Goal: Navigation & Orientation: Find specific page/section

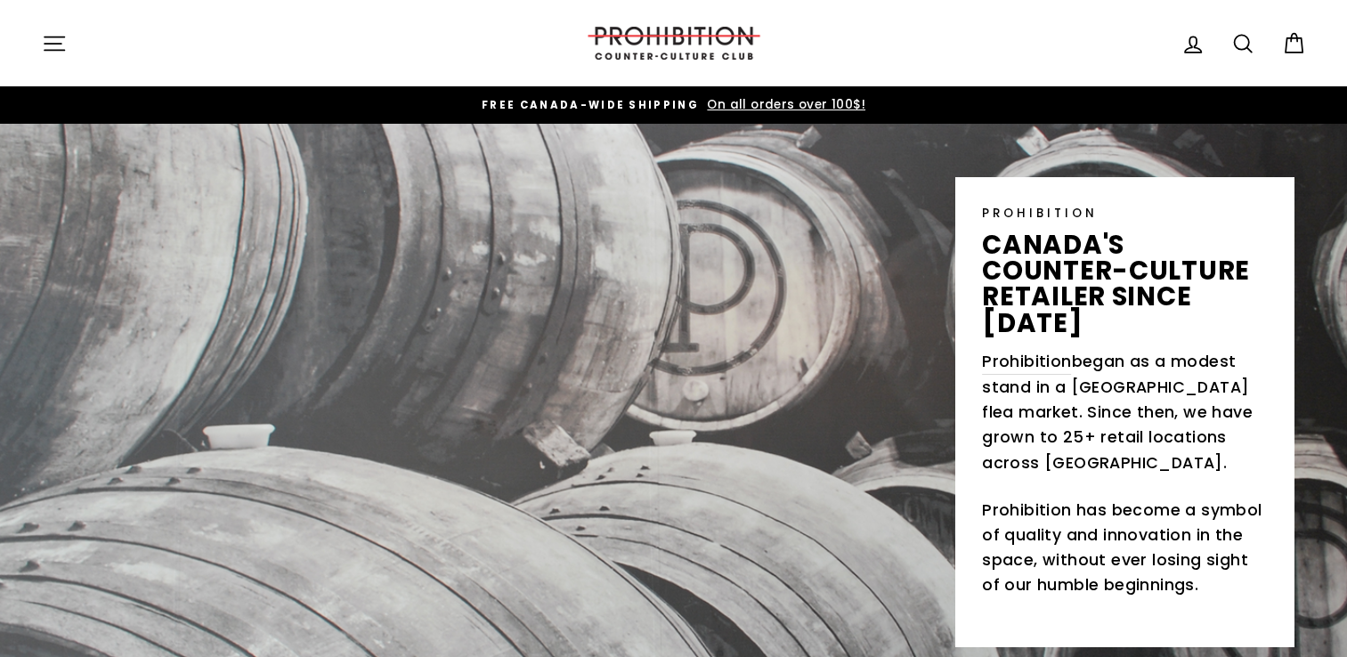
click at [53, 34] on icon "button" at bounding box center [54, 43] width 25 height 25
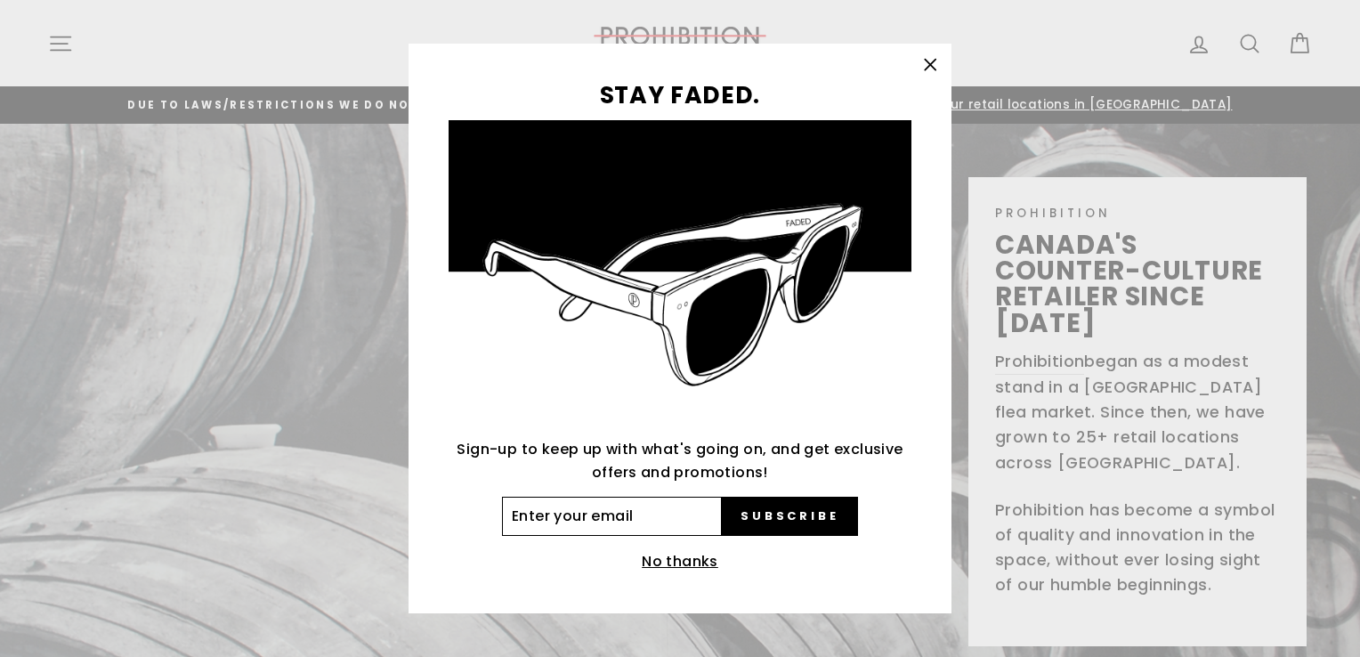
click at [559, 516] on input "Enter your email" at bounding box center [612, 516] width 220 height 39
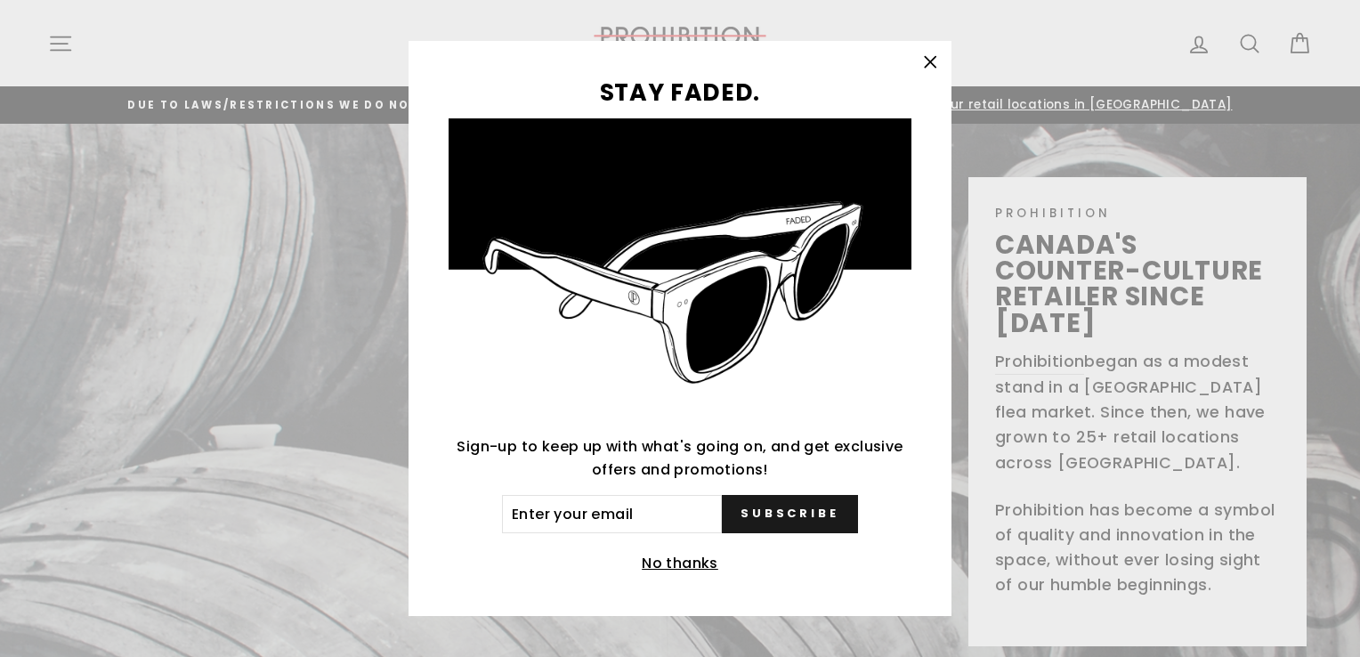
click at [763, 507] on button "Subscribe" at bounding box center [790, 514] width 136 height 39
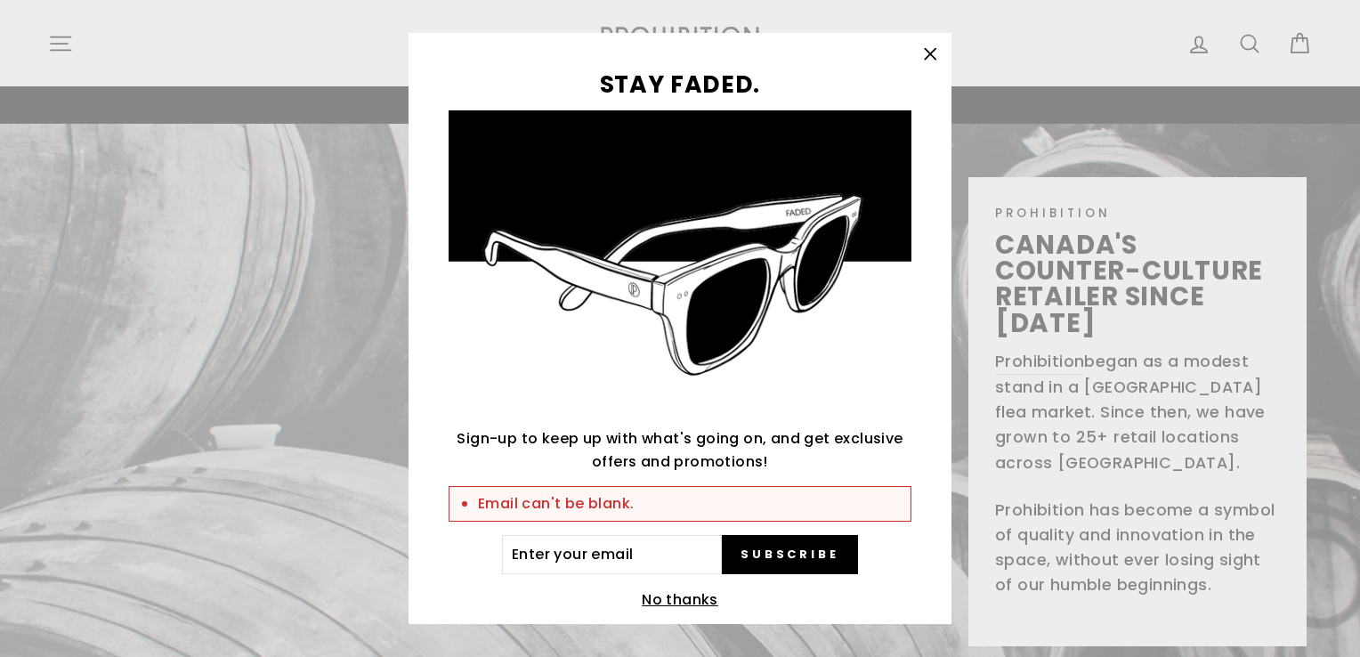
scroll to position [26, 0]
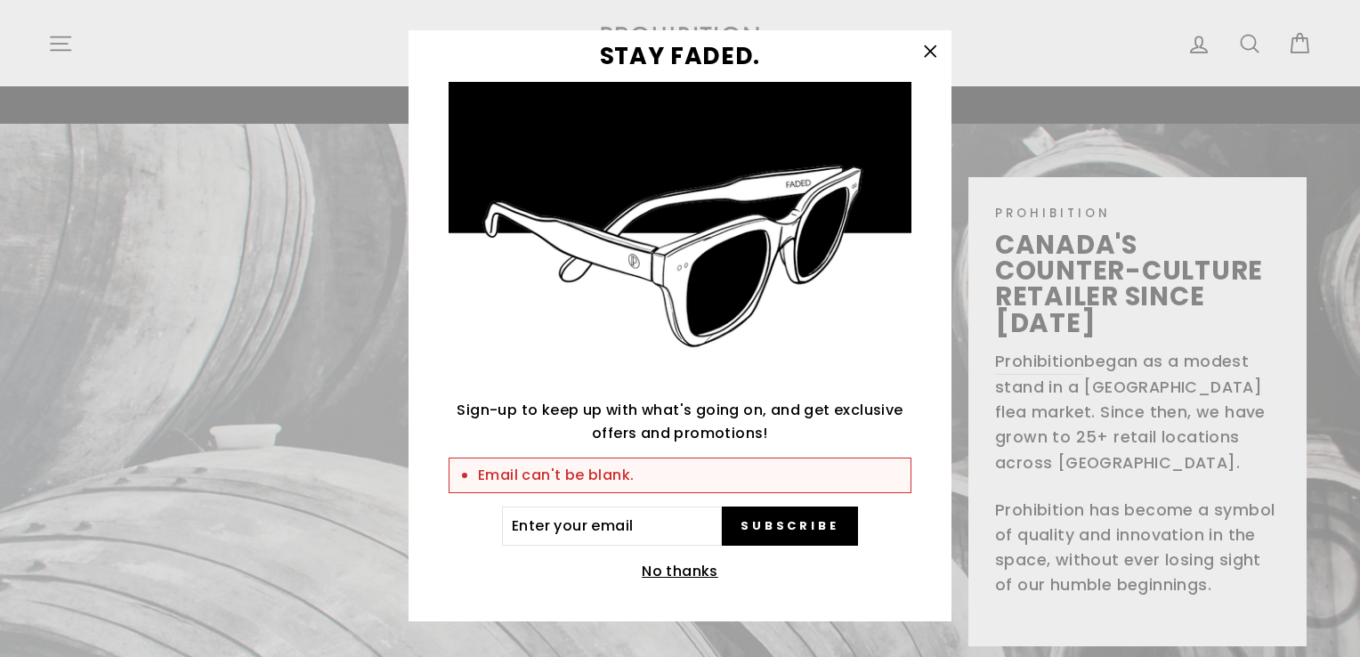
click at [933, 52] on icon "button" at bounding box center [930, 51] width 25 height 25
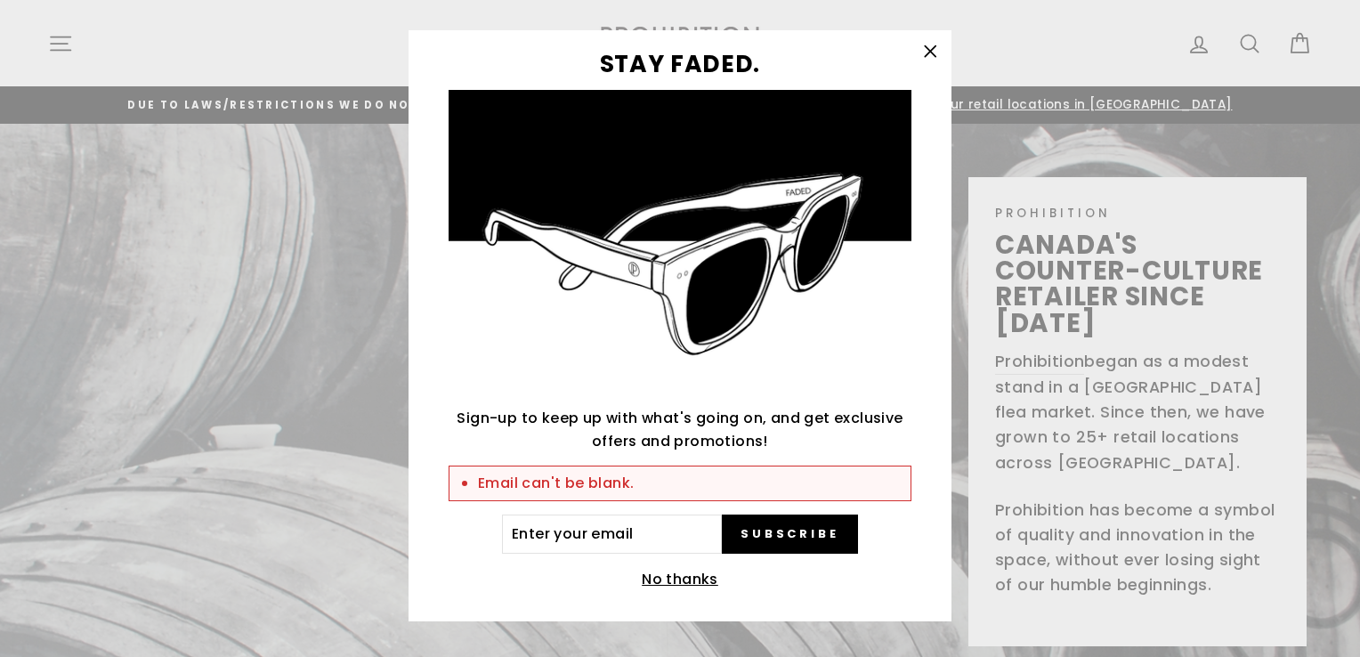
click at [934, 51] on icon "button" at bounding box center [930, 51] width 25 height 25
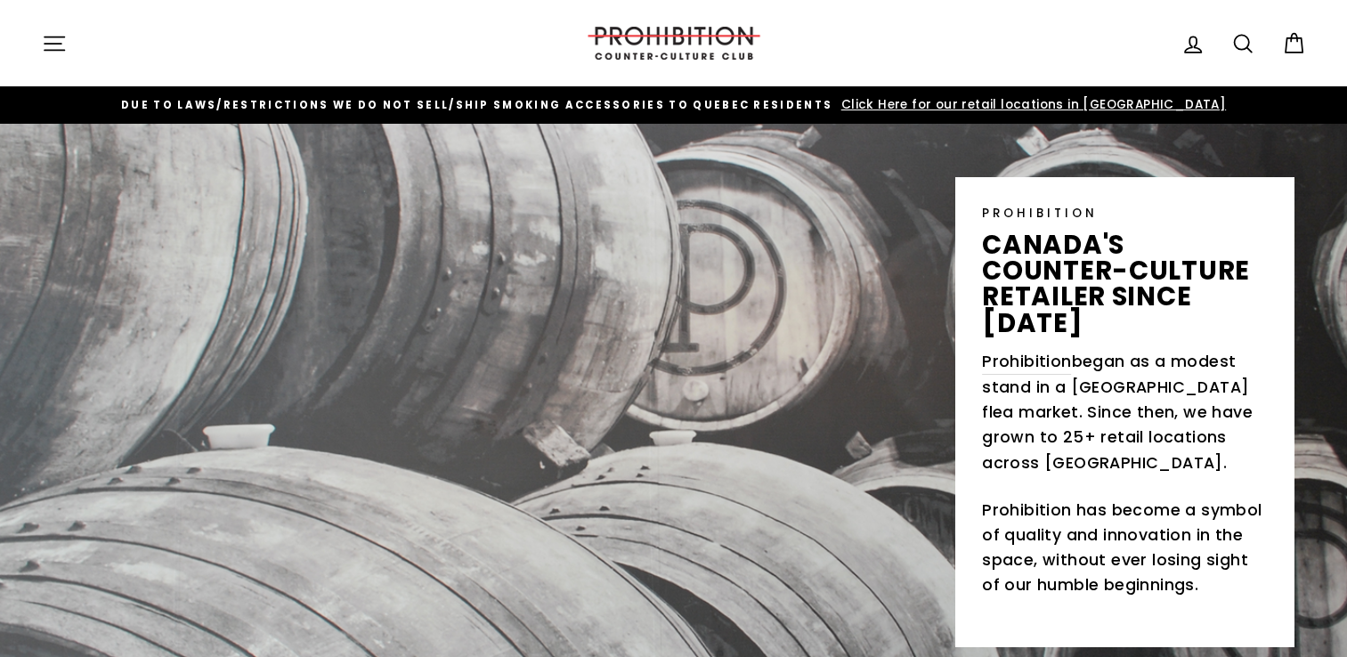
click at [57, 40] on icon "button" at bounding box center [54, 43] width 25 height 25
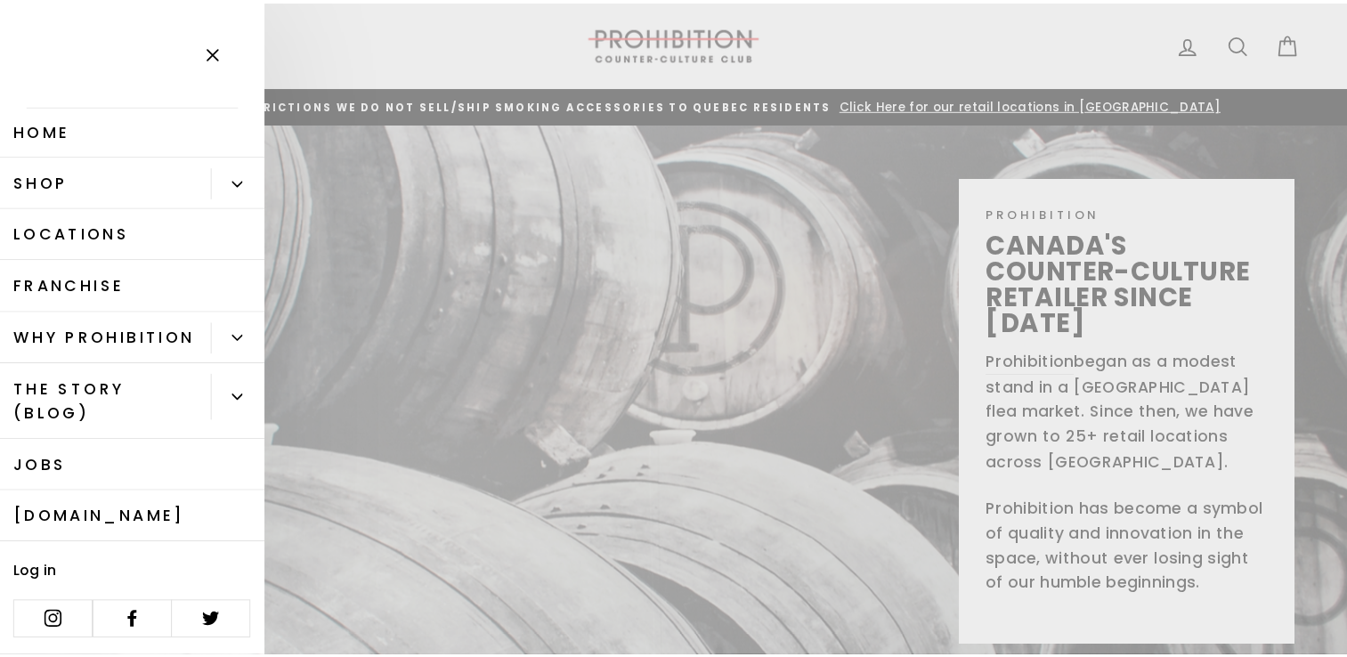
scroll to position [26, 0]
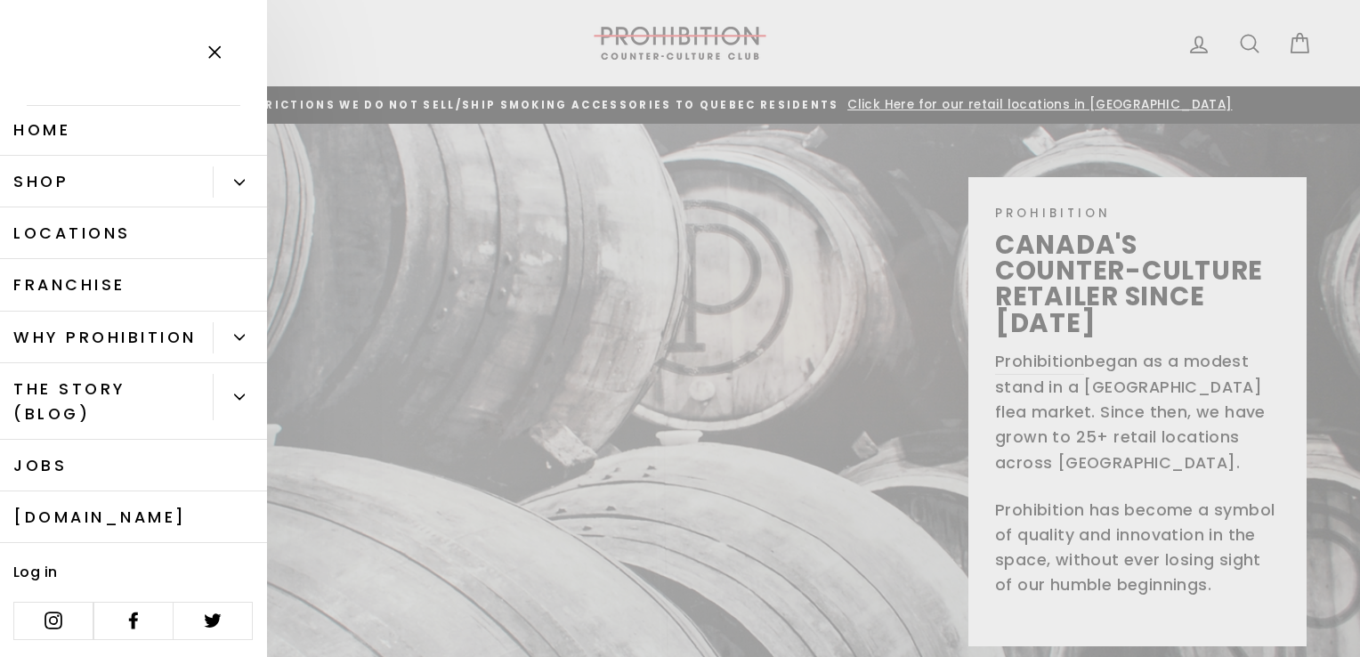
drag, startPoint x: 1026, startPoint y: 2, endPoint x: 915, endPoint y: 33, distance: 114.7
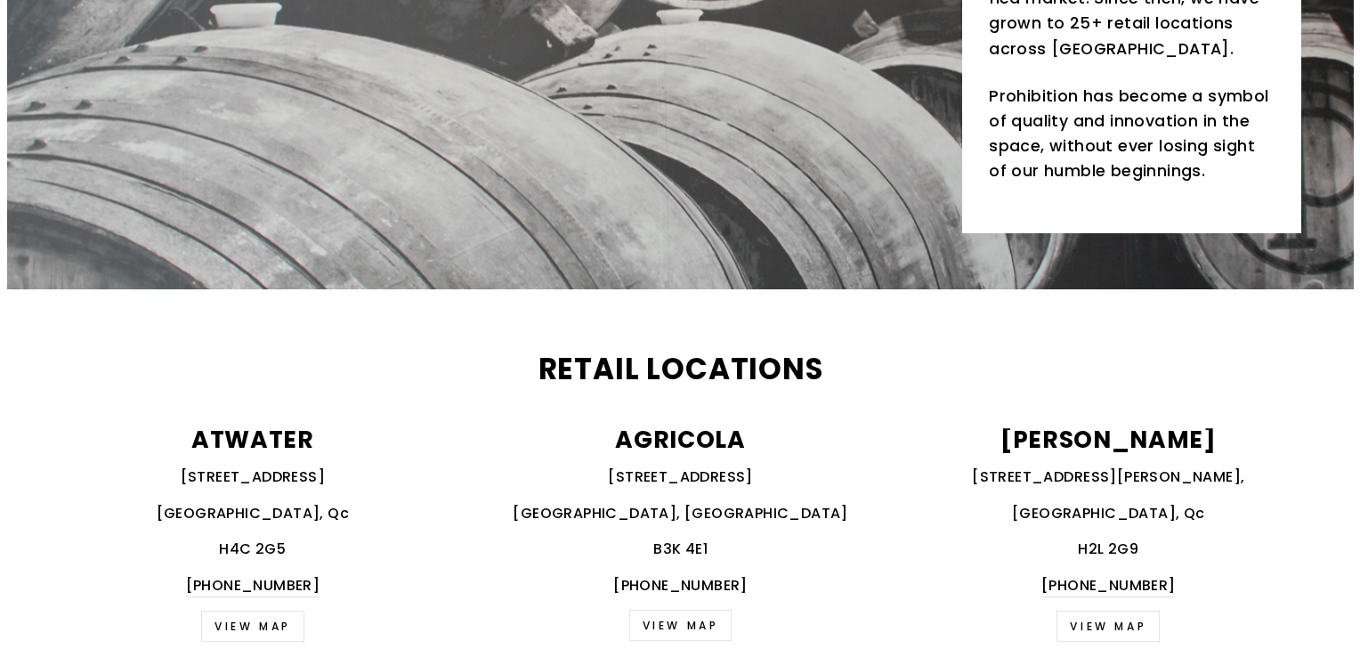
scroll to position [0, 0]
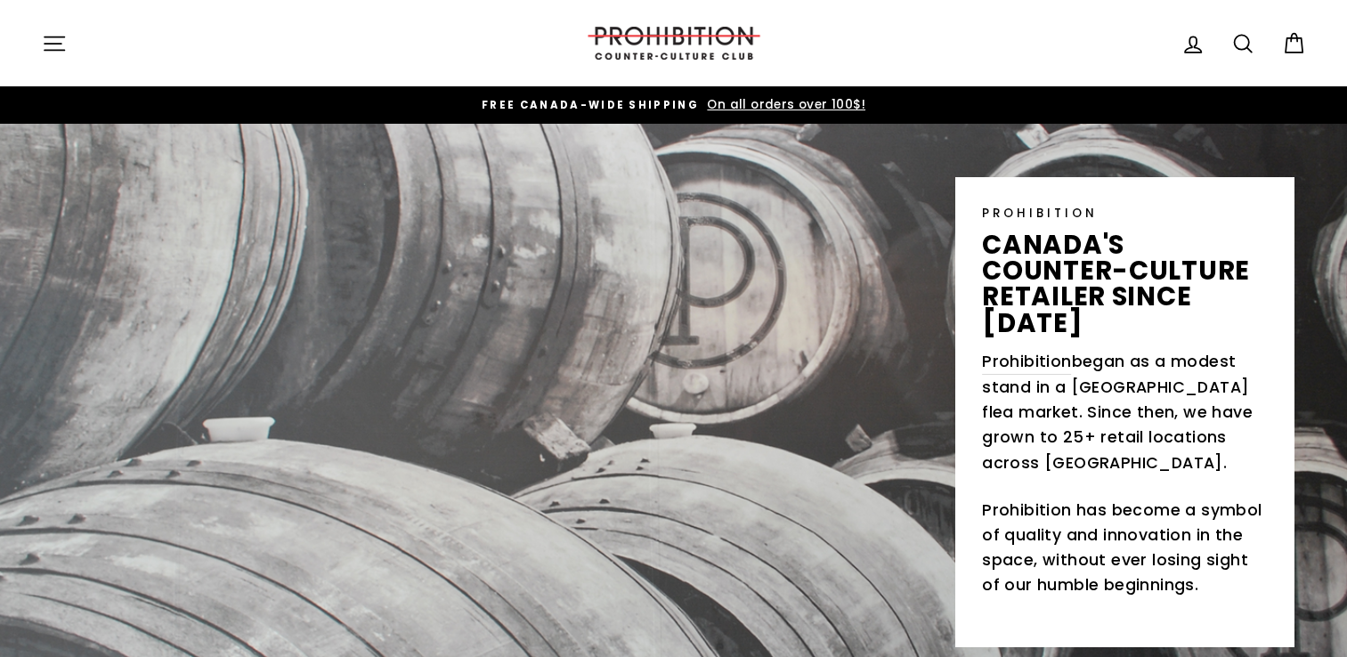
click at [60, 42] on icon "button" at bounding box center [54, 43] width 25 height 25
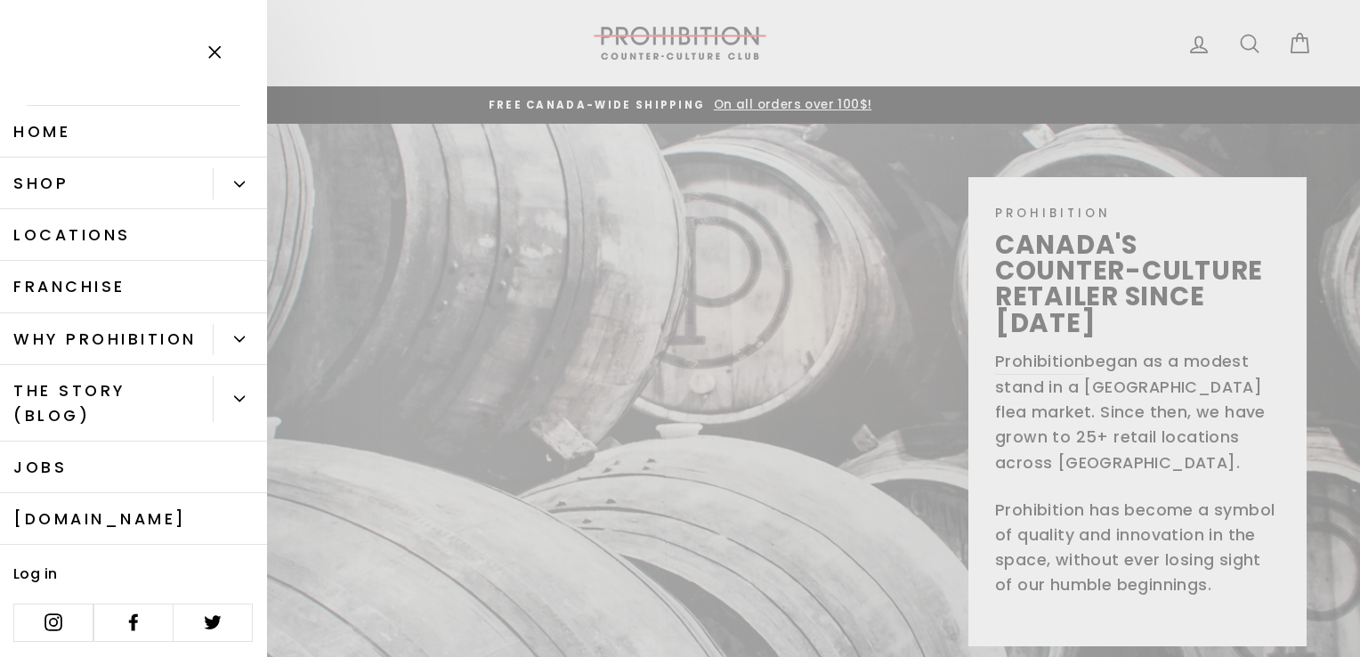
click at [178, 141] on link "Home" at bounding box center [133, 132] width 267 height 52
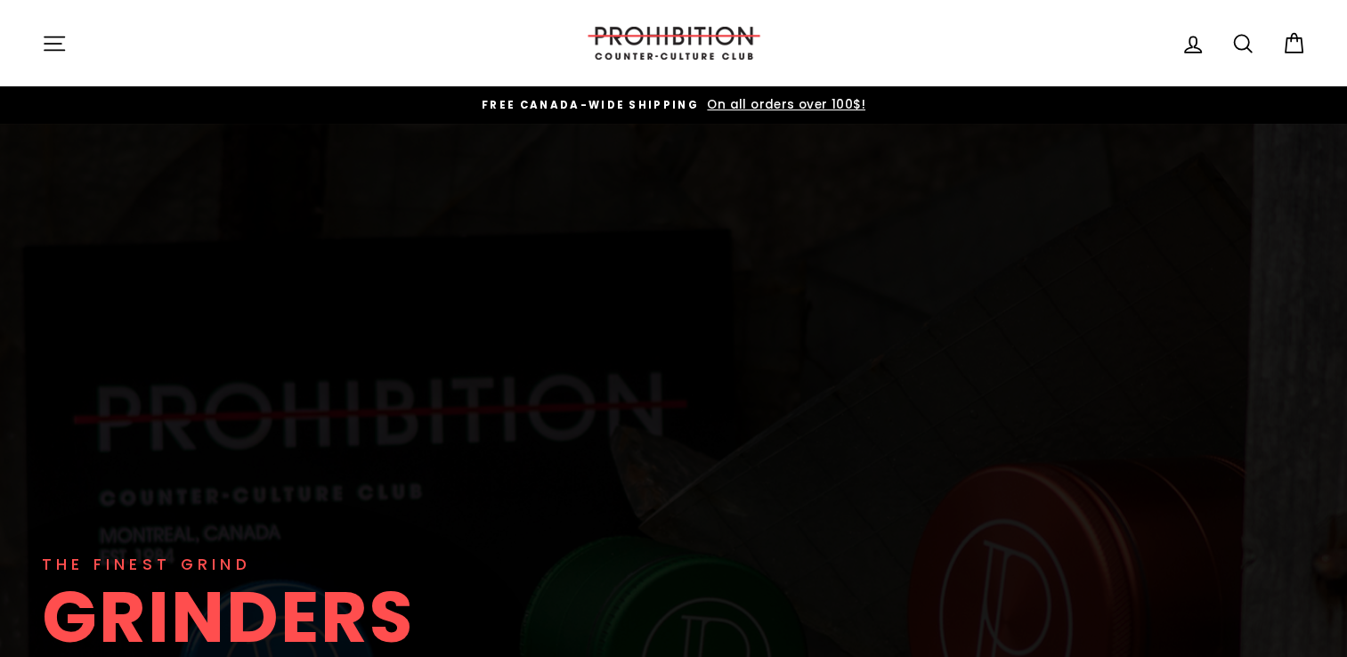
drag, startPoint x: 51, startPoint y: 46, endPoint x: 57, endPoint y: 63, distance: 18.0
click at [51, 45] on icon "button" at bounding box center [54, 43] width 25 height 25
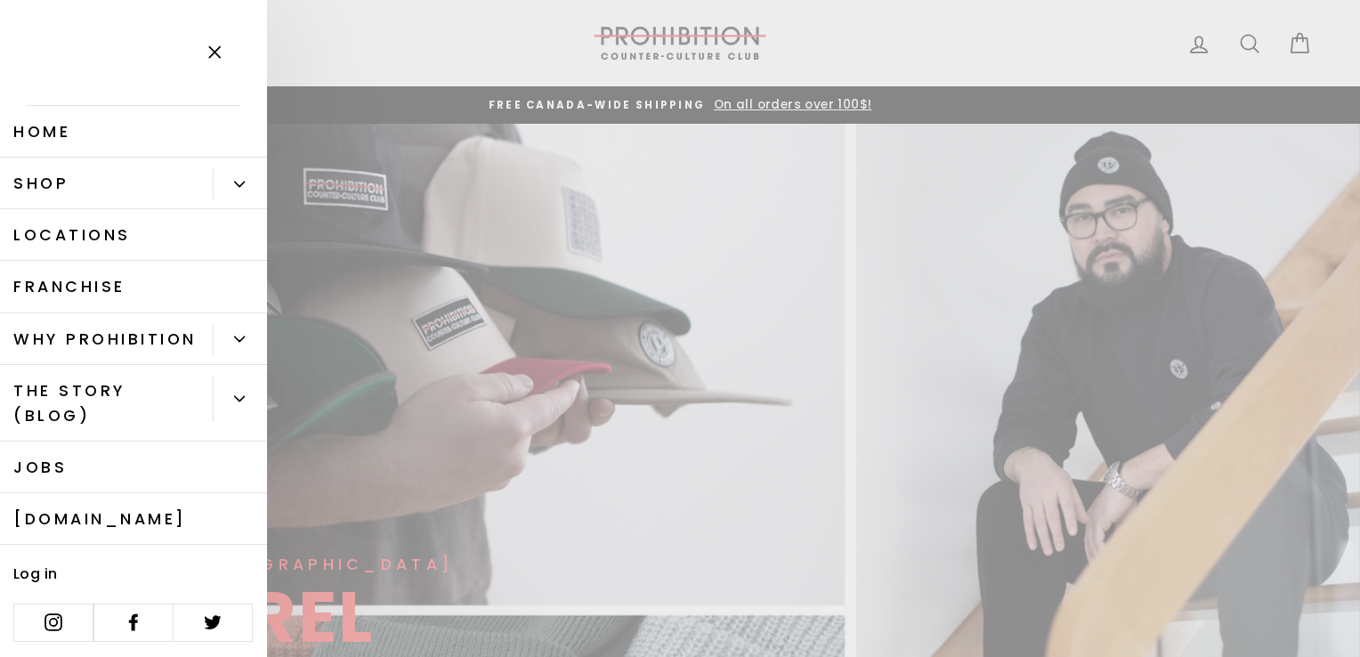
click at [235, 183] on icon "Primary" at bounding box center [240, 184] width 10 height 4
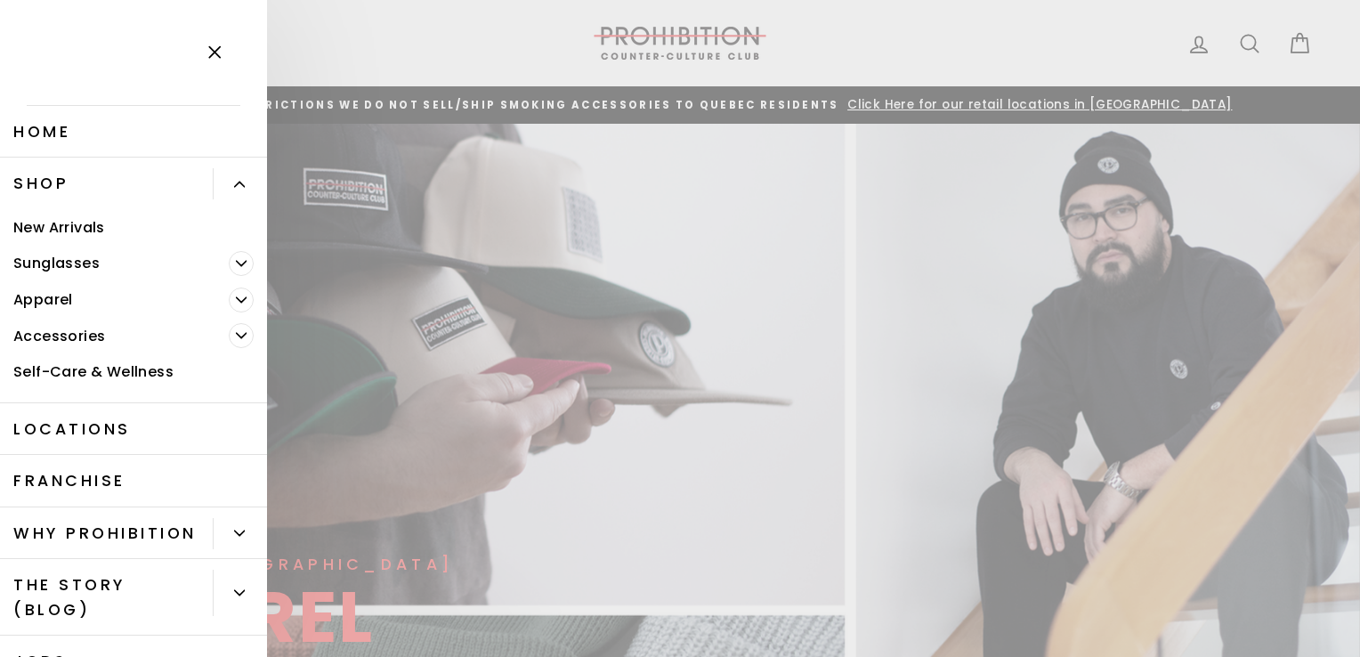
drag, startPoint x: 379, startPoint y: 246, endPoint x: 226, endPoint y: 294, distance: 160.5
click at [229, 294] on span "Primary" at bounding box center [241, 300] width 25 height 25
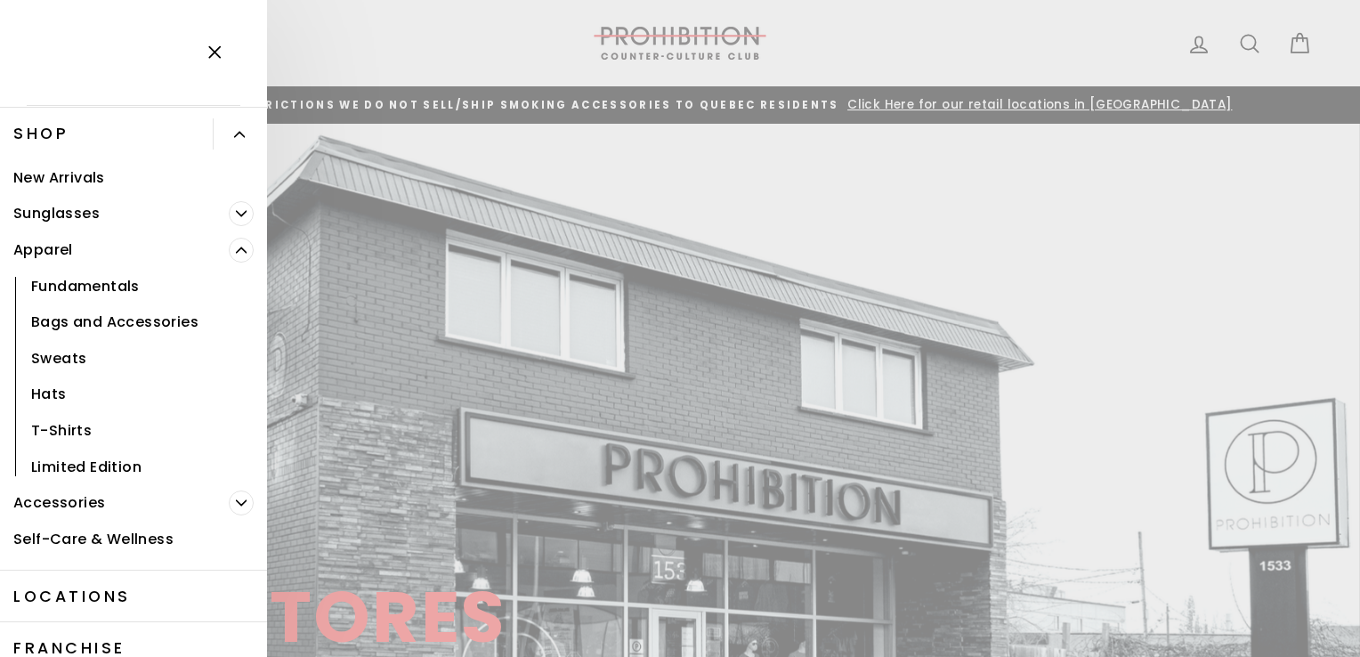
scroll to position [89, 0]
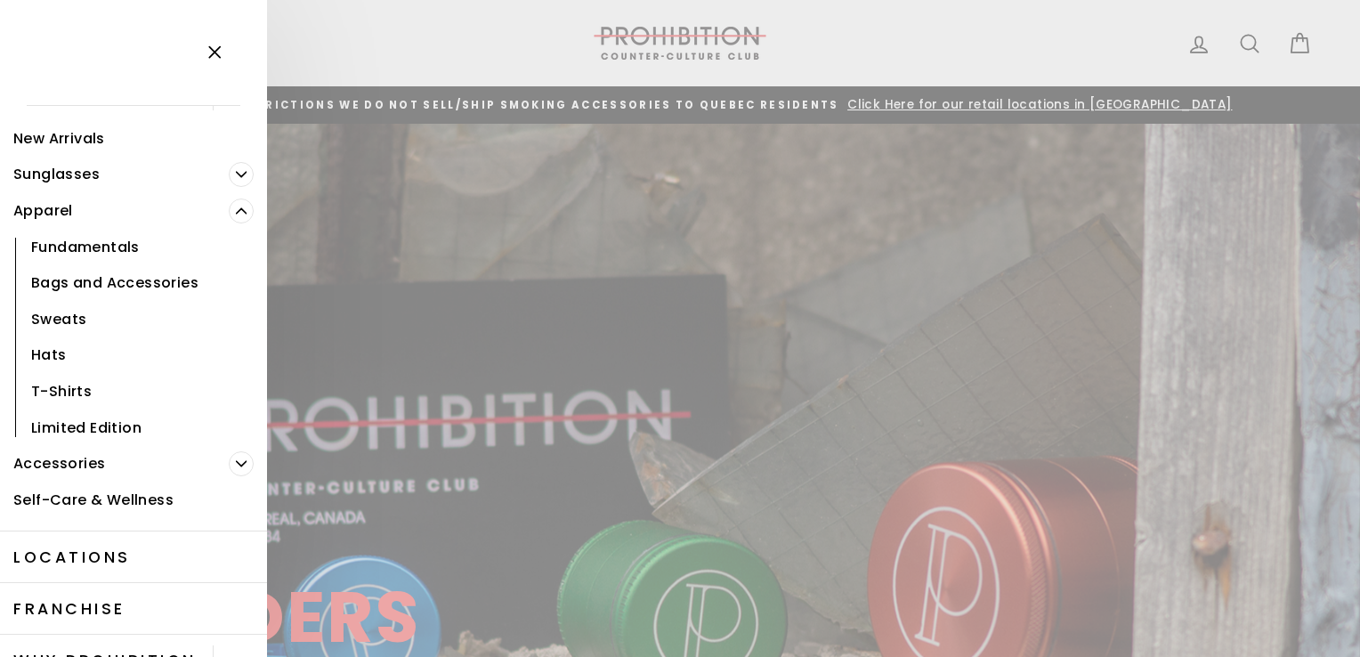
click at [236, 460] on icon "Primary" at bounding box center [241, 463] width 11 height 11
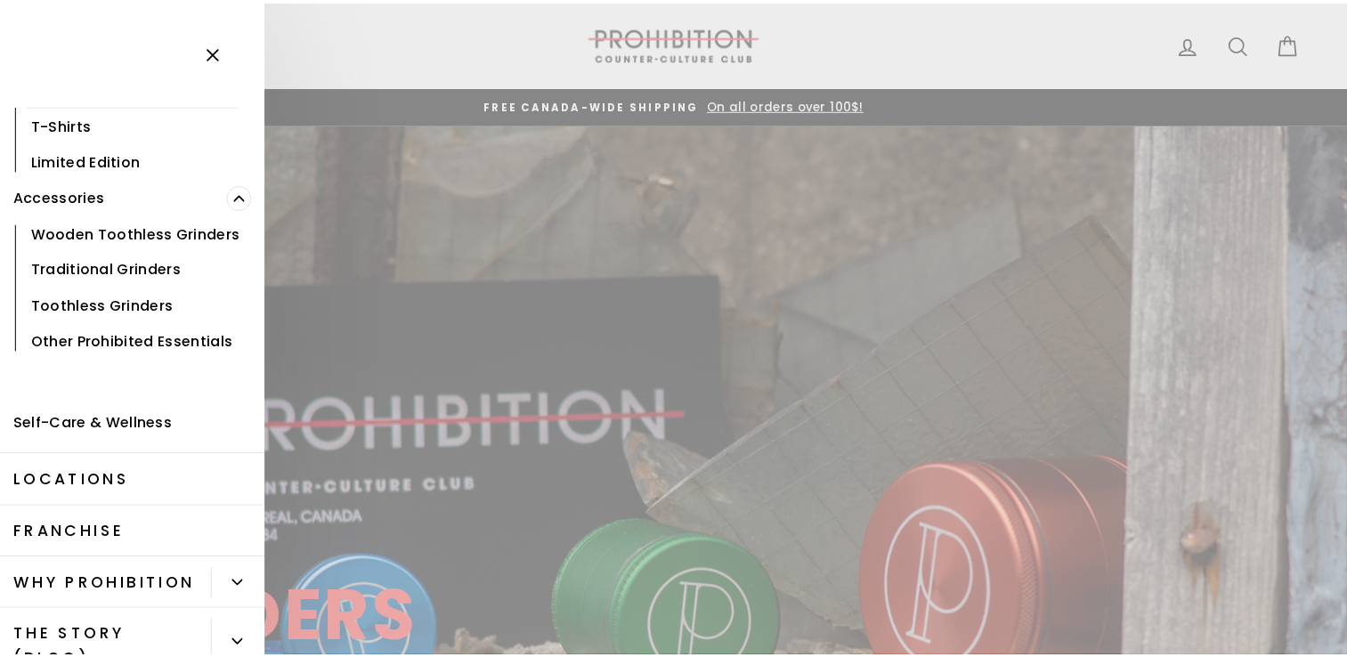
scroll to position [0, 0]
